Goal: Task Accomplishment & Management: Use online tool/utility

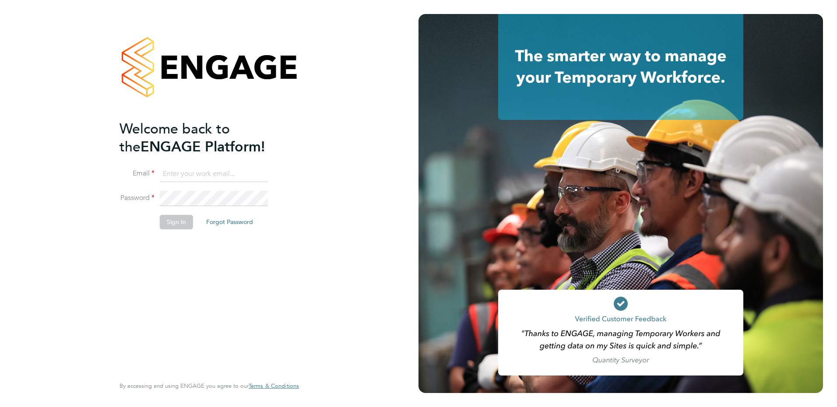
type input "[PERSON_NAME][EMAIL_ADDRESS][DOMAIN_NAME]"
click at [175, 220] on button "Sign In" at bounding box center [176, 222] width 33 height 14
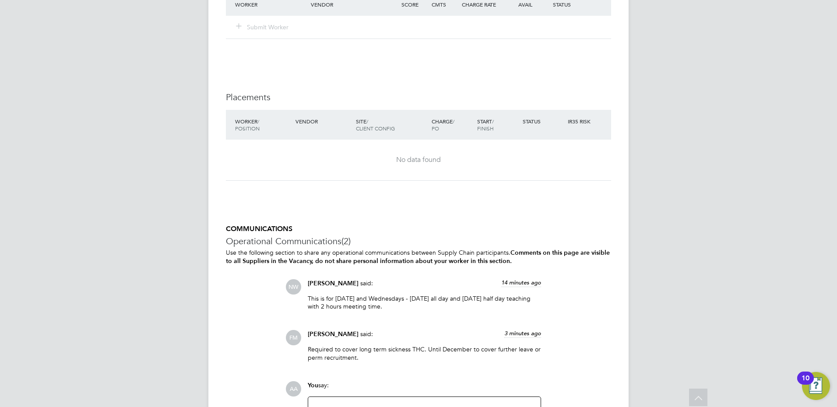
scroll to position [1424, 0]
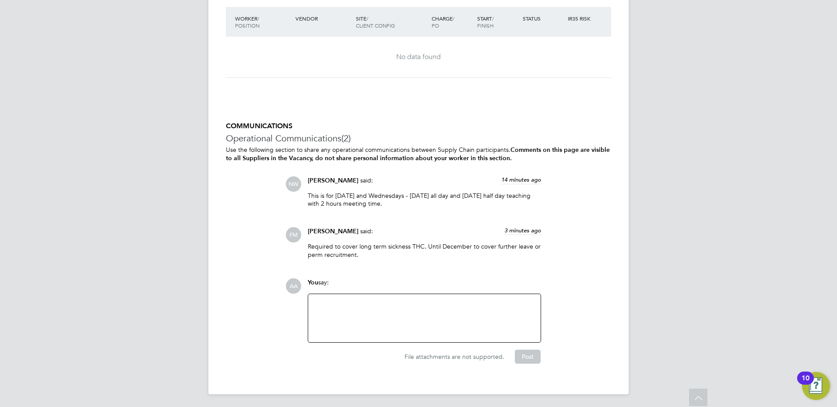
click at [405, 301] on div at bounding box center [424, 318] width 222 height 38
click at [517, 354] on button "Post" at bounding box center [528, 357] width 26 height 14
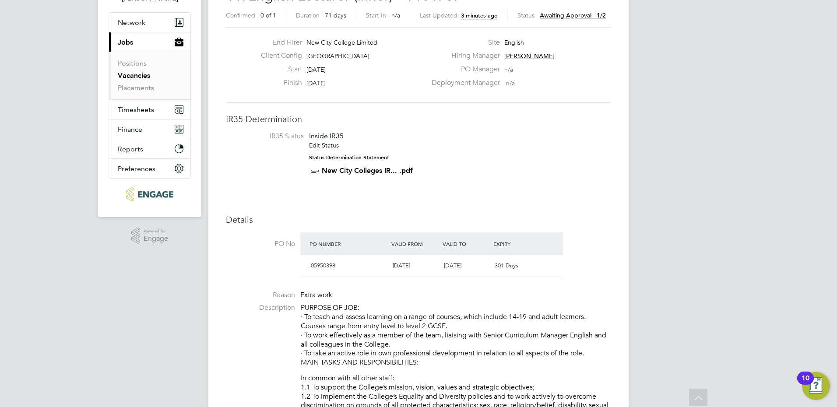
scroll to position [67, 0]
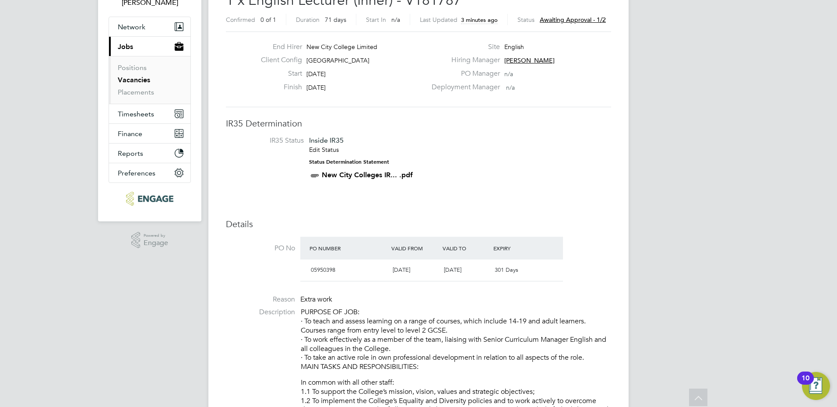
click at [565, 17] on span "Awaiting approval - 1/2" at bounding box center [573, 20] width 66 height 8
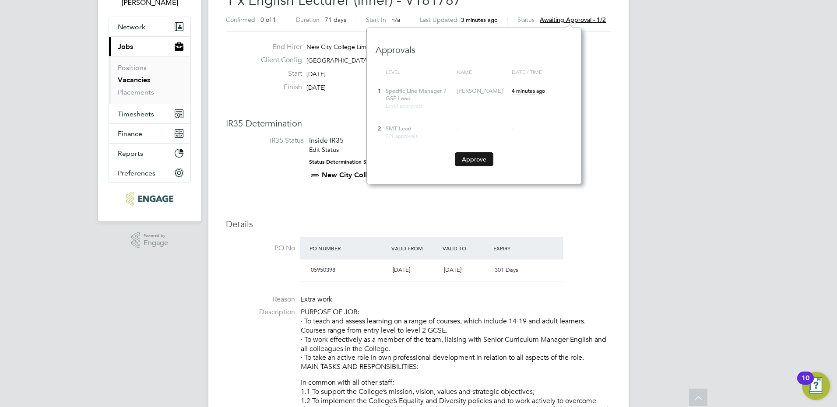
click at [469, 165] on button "Approve" at bounding box center [474, 159] width 39 height 14
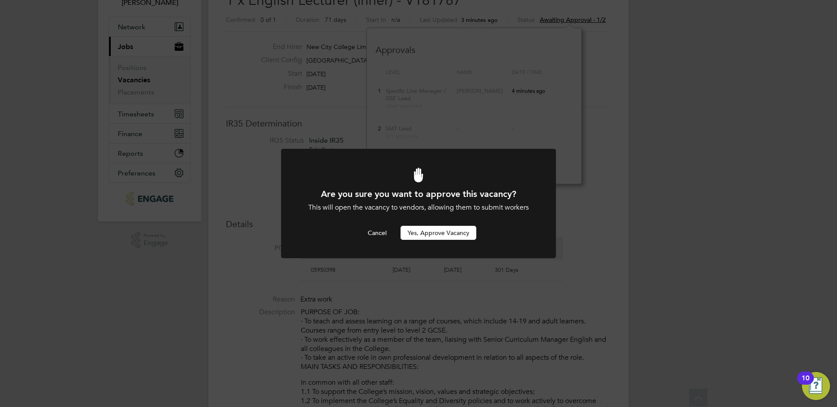
scroll to position [0, 0]
click at [441, 235] on button "Yes, Approve Vacancy" at bounding box center [438, 233] width 76 height 14
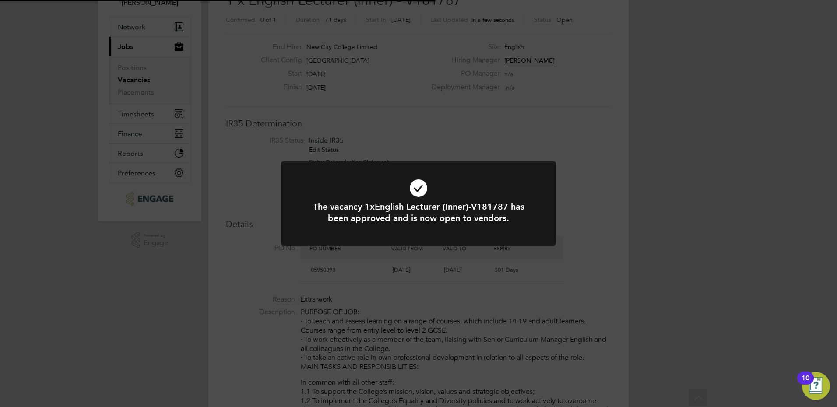
scroll to position [26, 61]
click at [738, 189] on div "The vacancy 1xEnglish Lecturer (Inner)-V181787 has been approved and is now ope…" at bounding box center [418, 203] width 837 height 407
